Goal: Navigation & Orientation: Find specific page/section

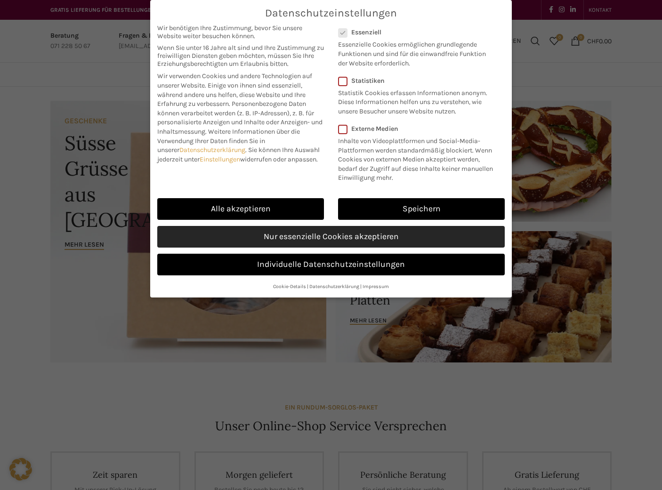
click at [294, 235] on link "Nur essenzielle Cookies akzeptieren" at bounding box center [331, 237] width 348 height 22
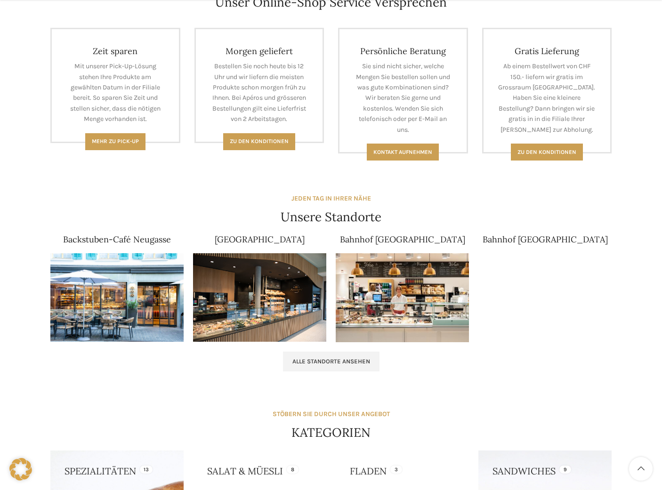
scroll to position [565, 0]
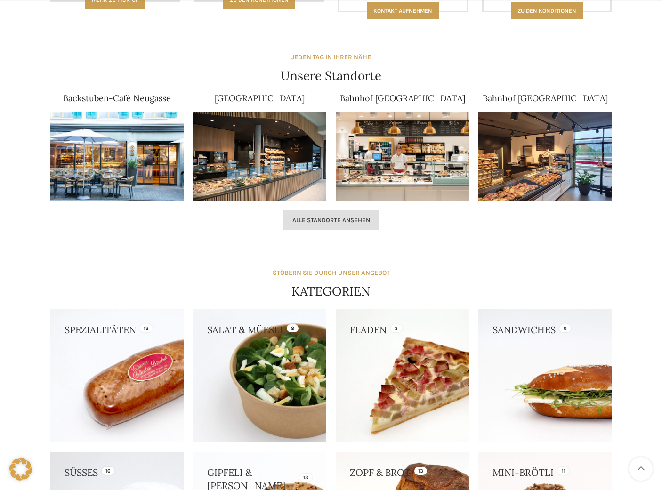
click at [344, 222] on span "Alle Standorte ansehen" at bounding box center [331, 221] width 78 height 8
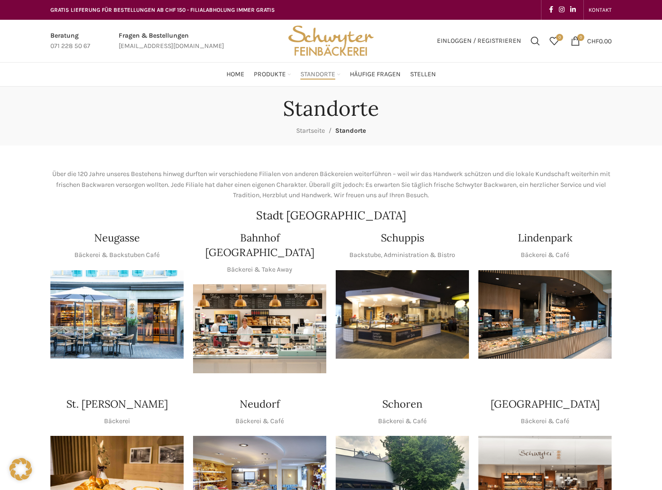
click at [415, 313] on img "1 / 1" at bounding box center [402, 314] width 133 height 89
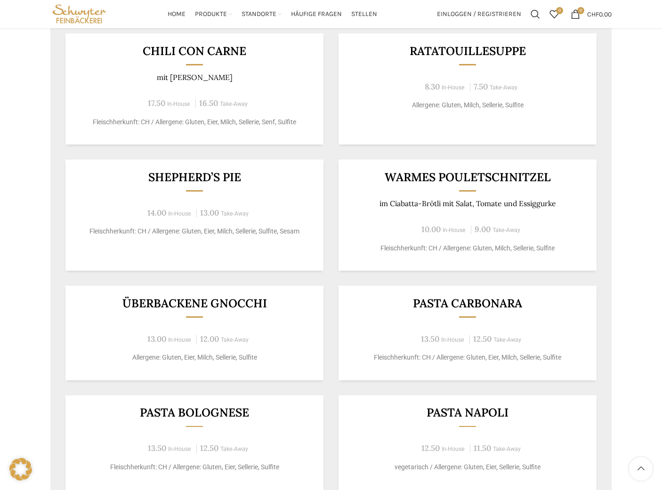
scroll to position [504, 0]
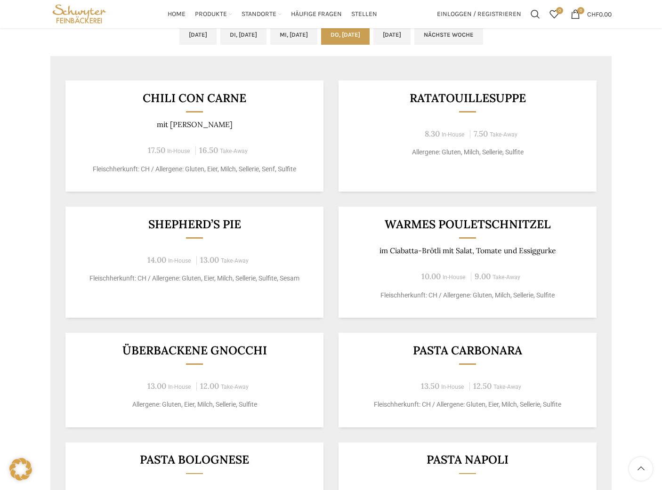
click at [349, 36] on link "Do, 09.10.2025" at bounding box center [345, 35] width 49 height 20
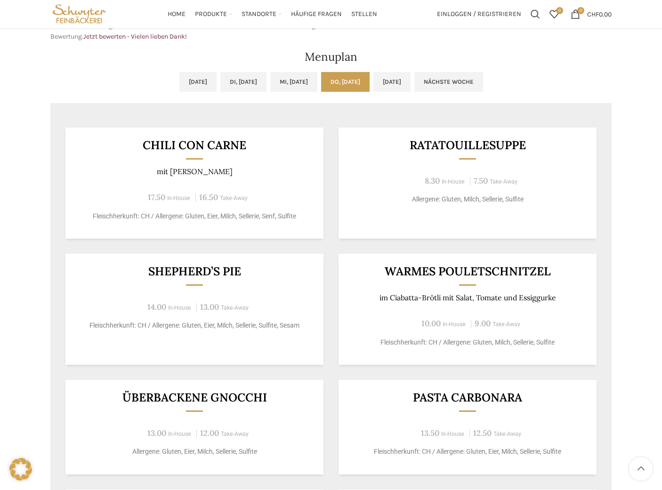
scroll to position [363, 0]
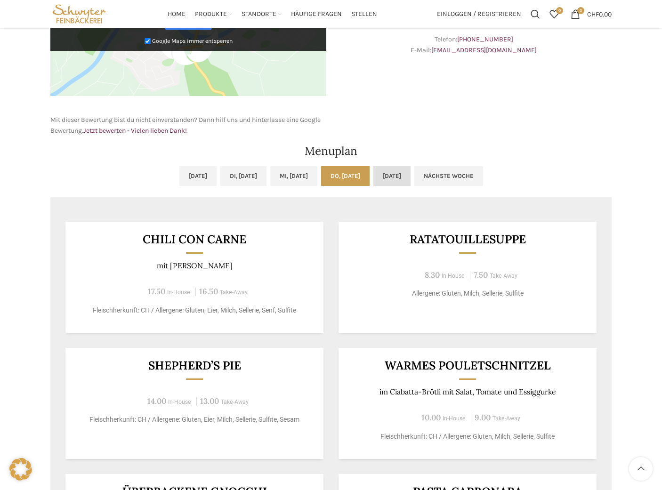
click at [411, 176] on link "Fr, 10.10.2025" at bounding box center [391, 176] width 37 height 20
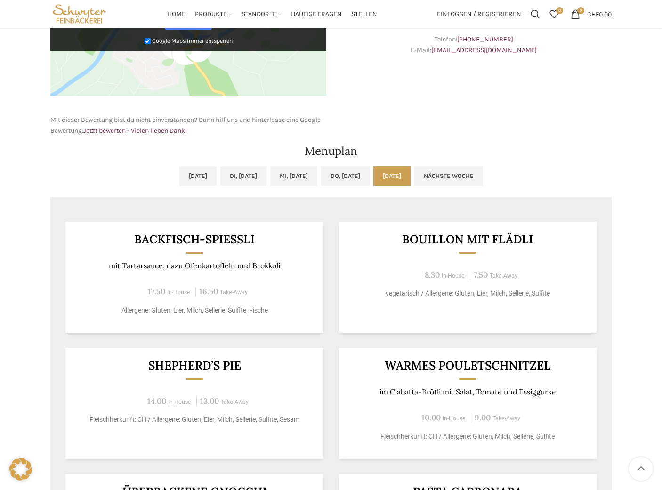
click at [360, 166] on div "Mo, 06.10.2025 Di, 07.10.2025 Mi, 08.10.2025 Do, 09.10.2025 Fr, 10.10.2025 Näch…" at bounding box center [331, 430] width 571 height 536
click at [347, 175] on link "Do, 09.10.2025" at bounding box center [345, 176] width 49 height 20
